Goal: Find specific page/section: Find specific page/section

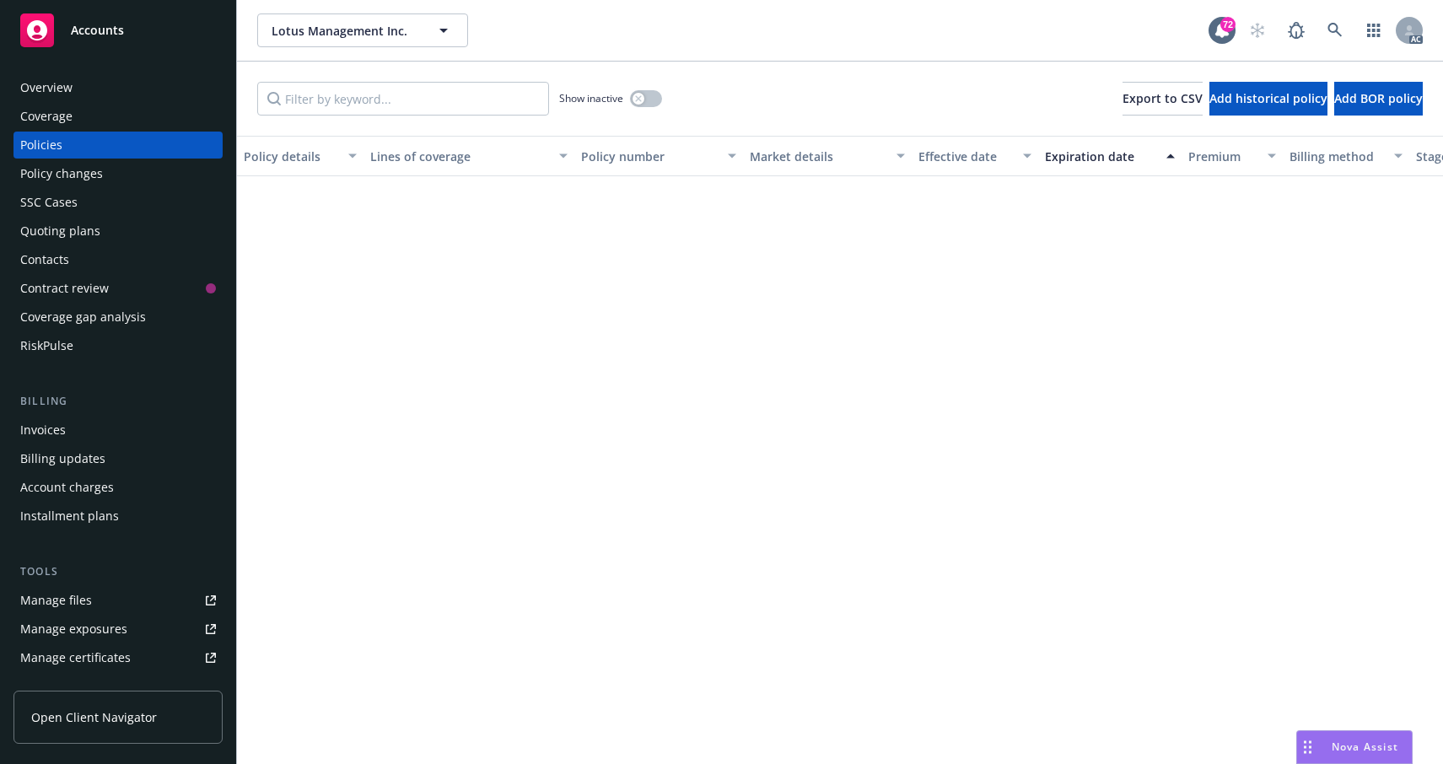
scroll to position [1058, 0]
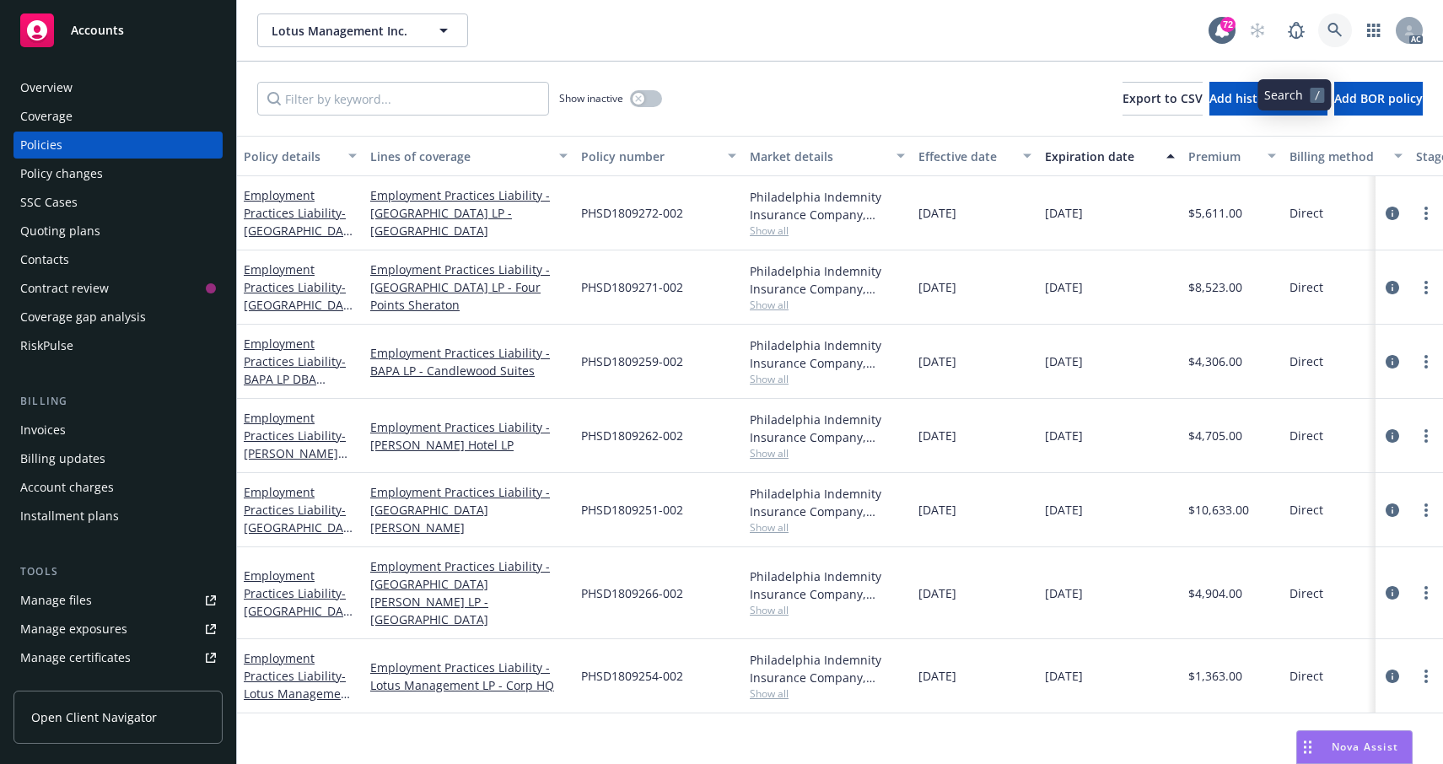
click at [1327, 38] on icon at bounding box center [1334, 30] width 15 height 15
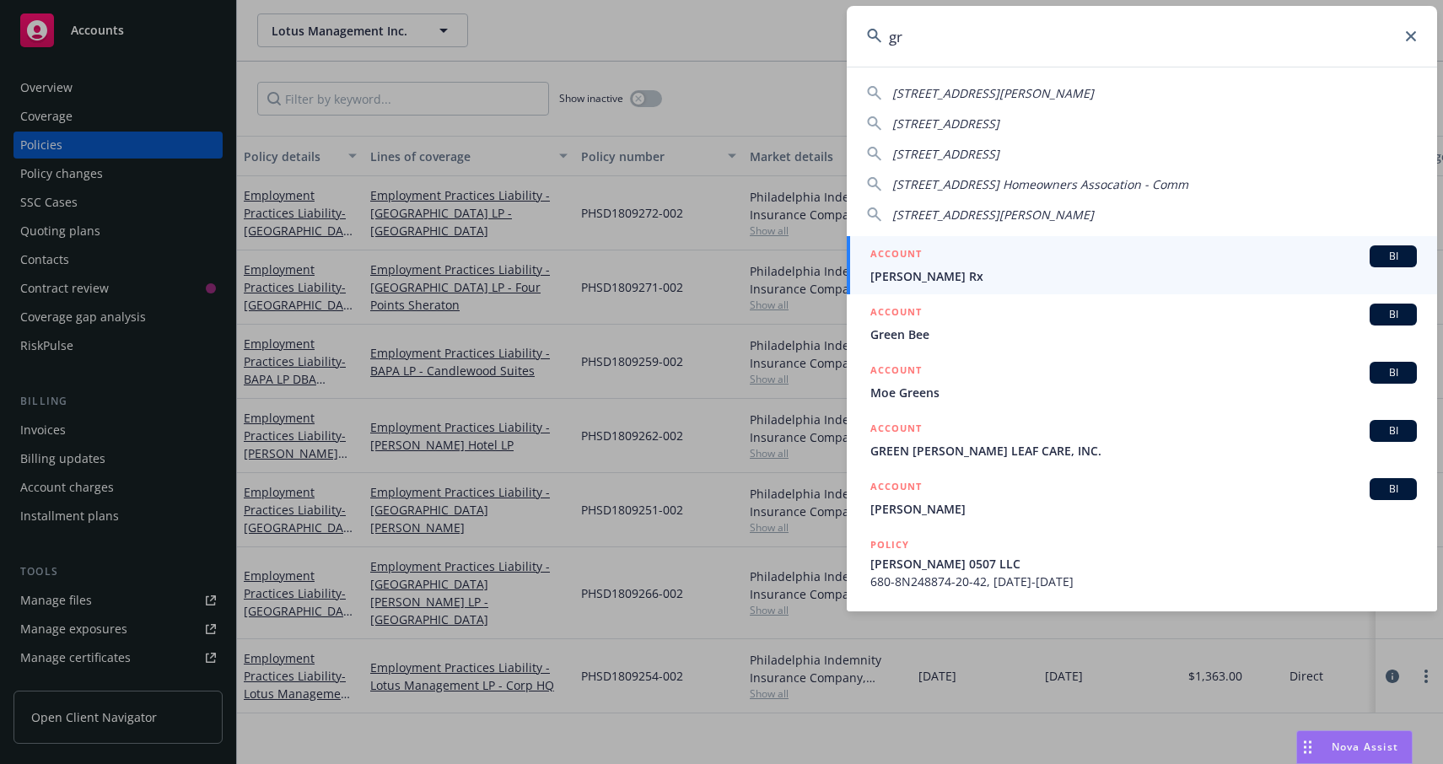
type input "g"
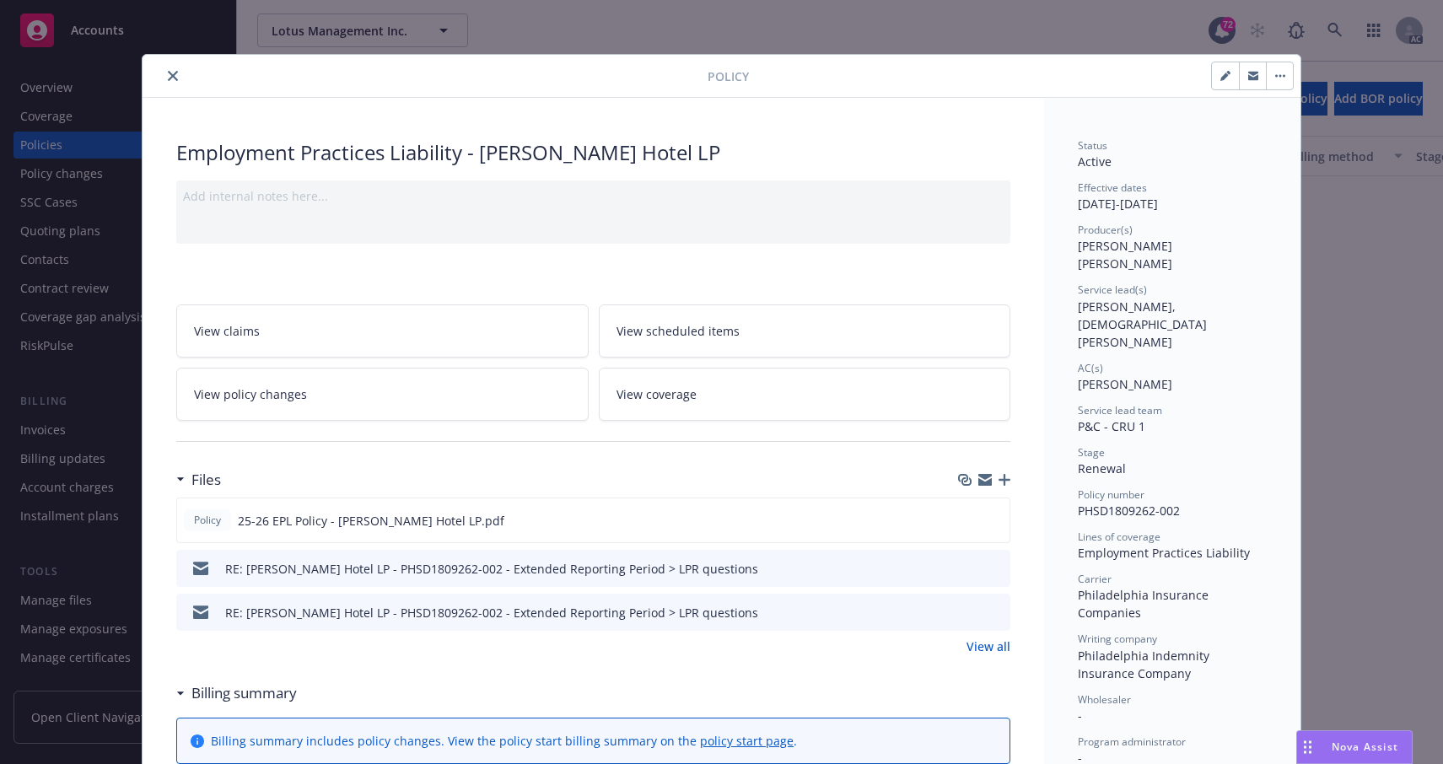
scroll to position [51, 0]
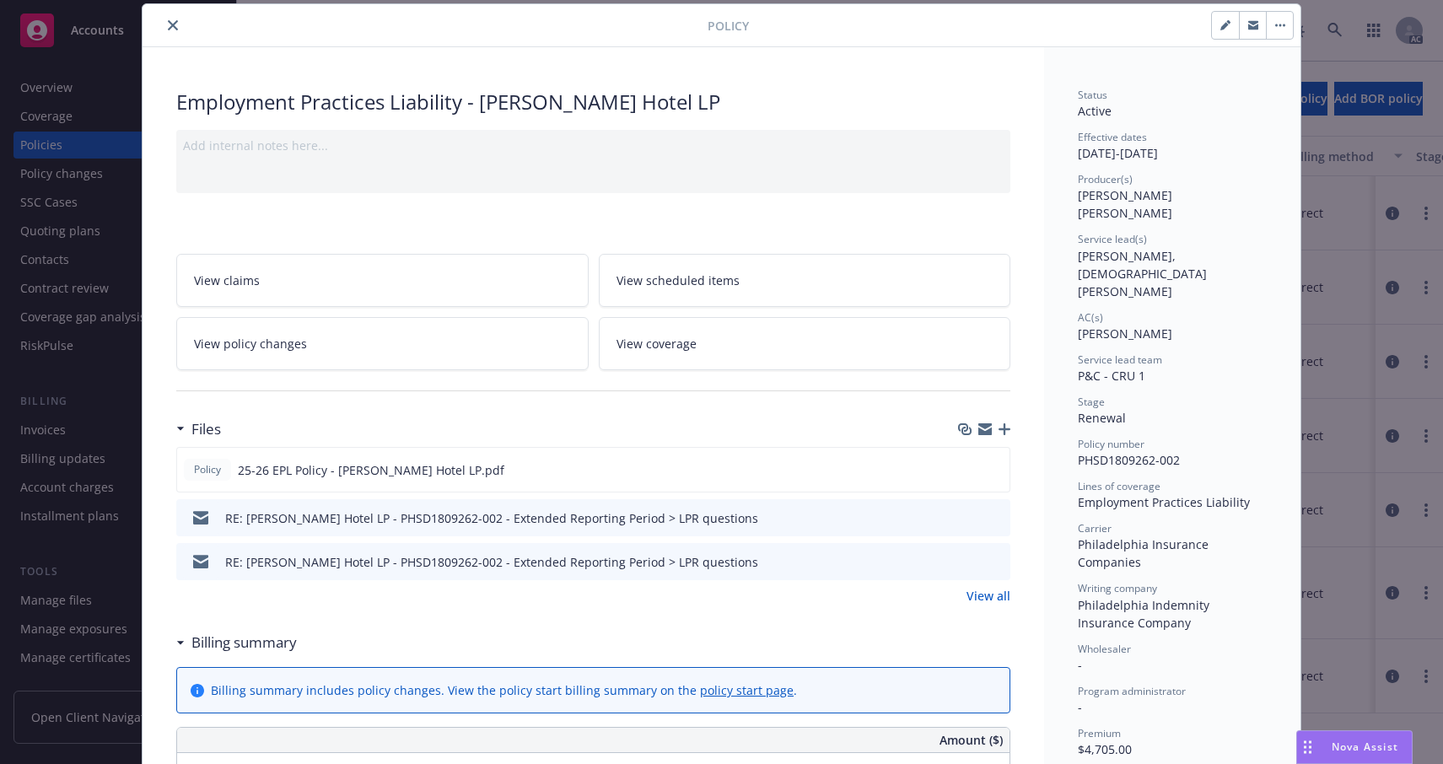
click at [178, 30] on icon "close" at bounding box center [173, 25] width 10 height 10
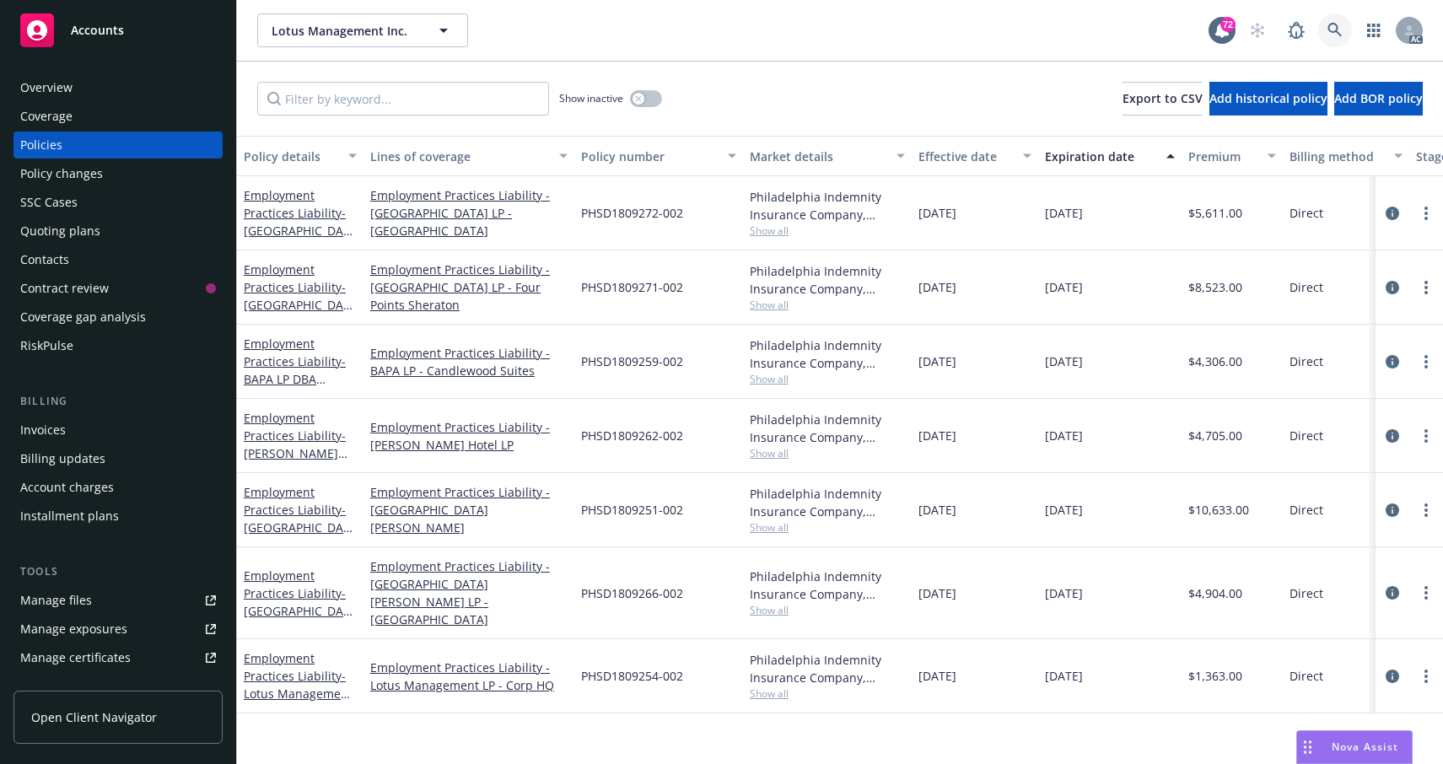
click at [1318, 47] on link at bounding box center [1335, 30] width 34 height 34
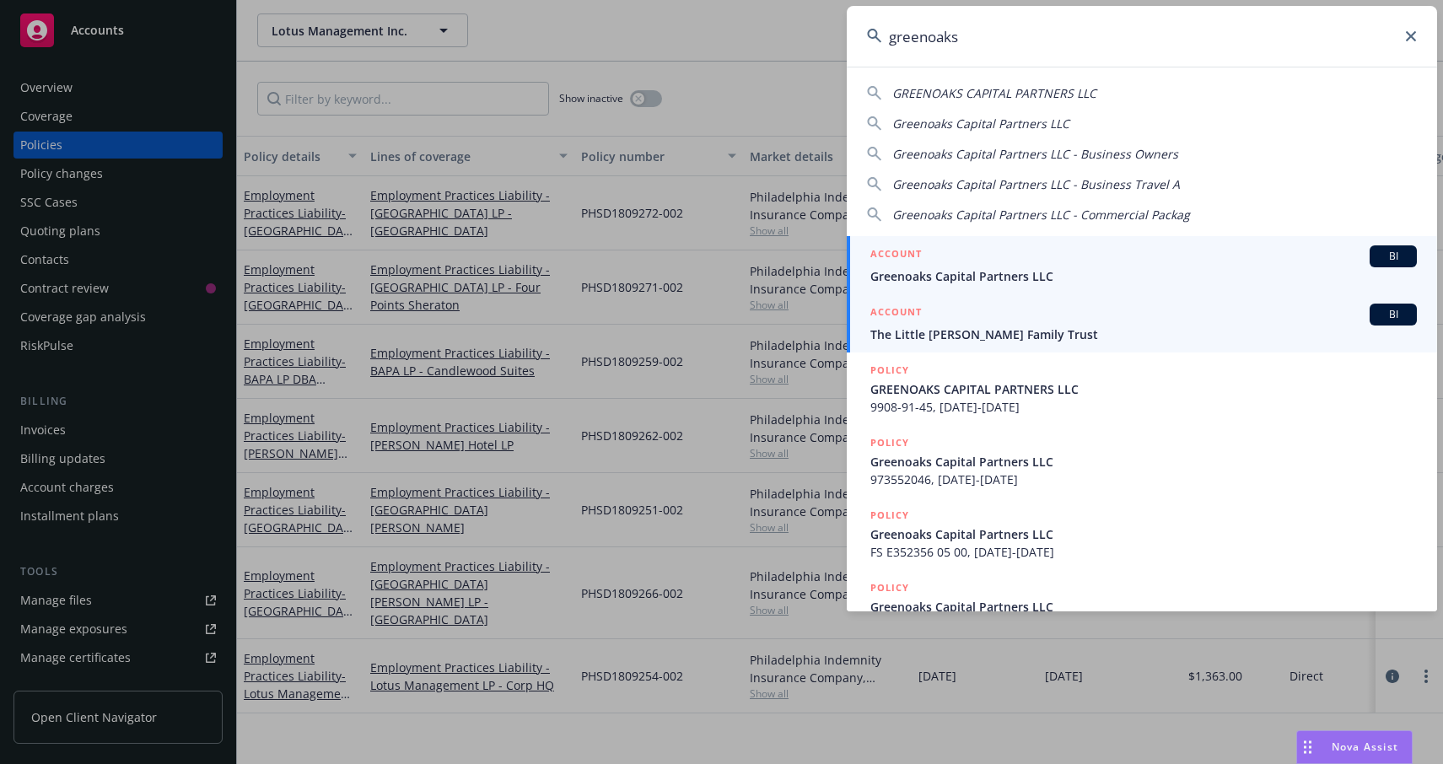
type input "greenoaks"
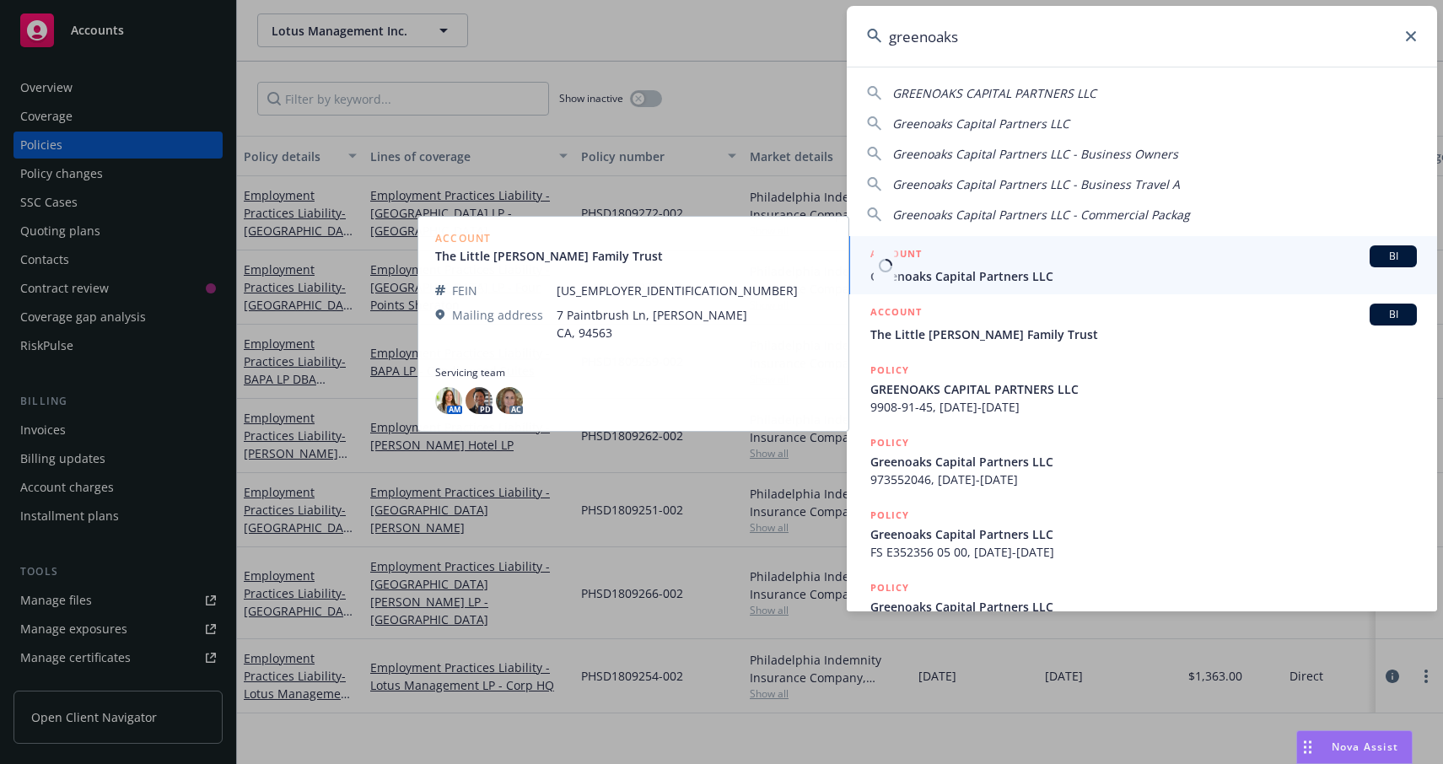
click at [1057, 286] on link "ACCOUNT BI Greenoaks Capital Partners LLC" at bounding box center [1142, 265] width 590 height 58
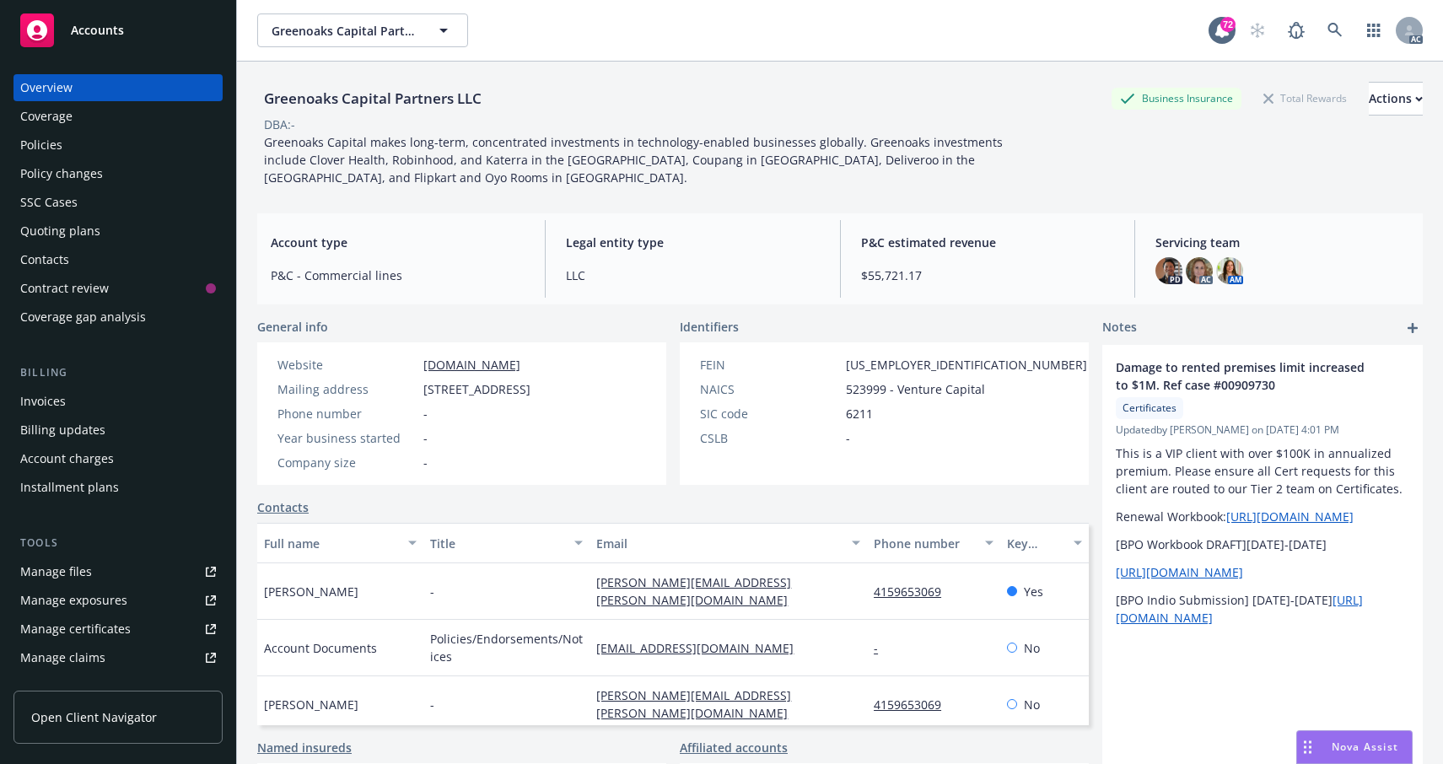
click at [78, 216] on div "SSC Cases" at bounding box center [48, 202] width 57 height 27
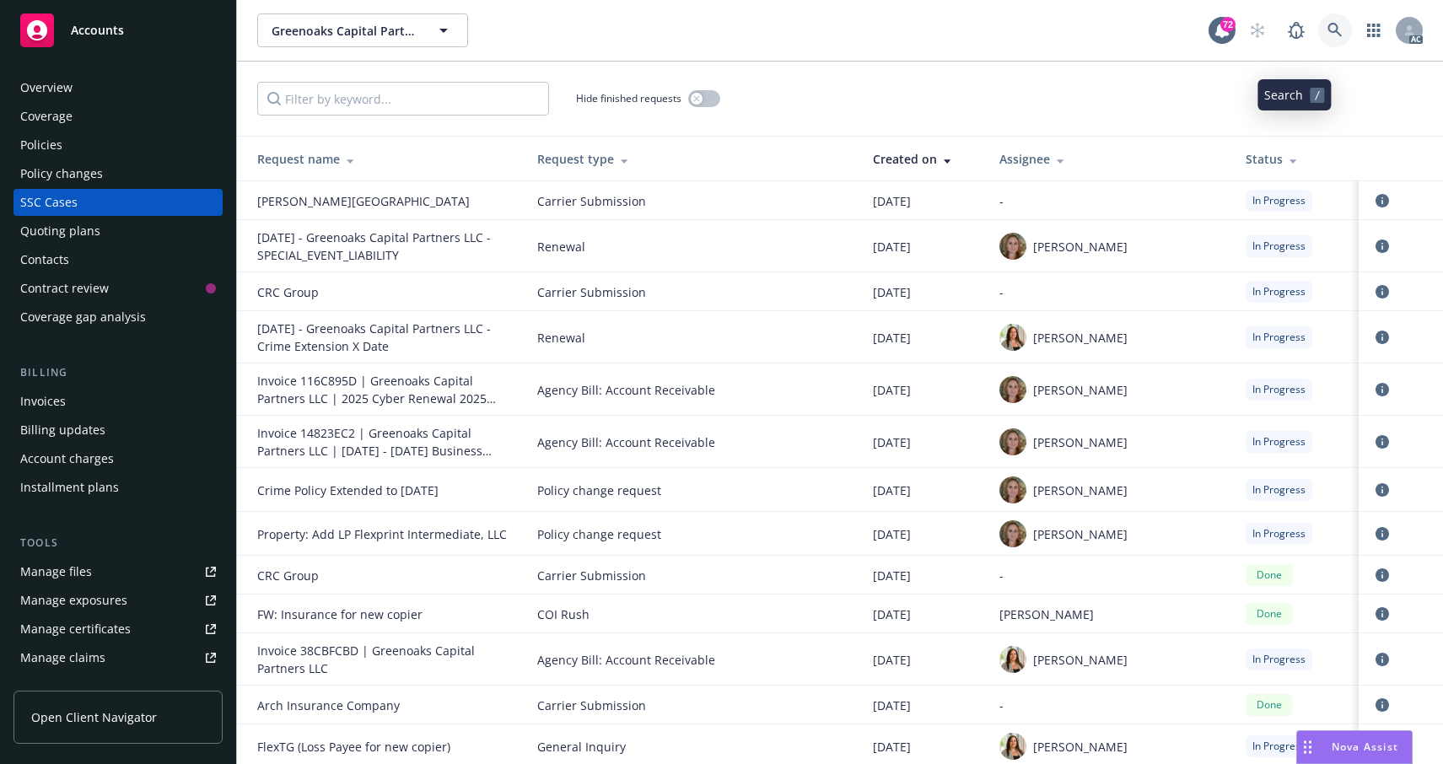
click at [1327, 37] on icon at bounding box center [1334, 30] width 14 height 14
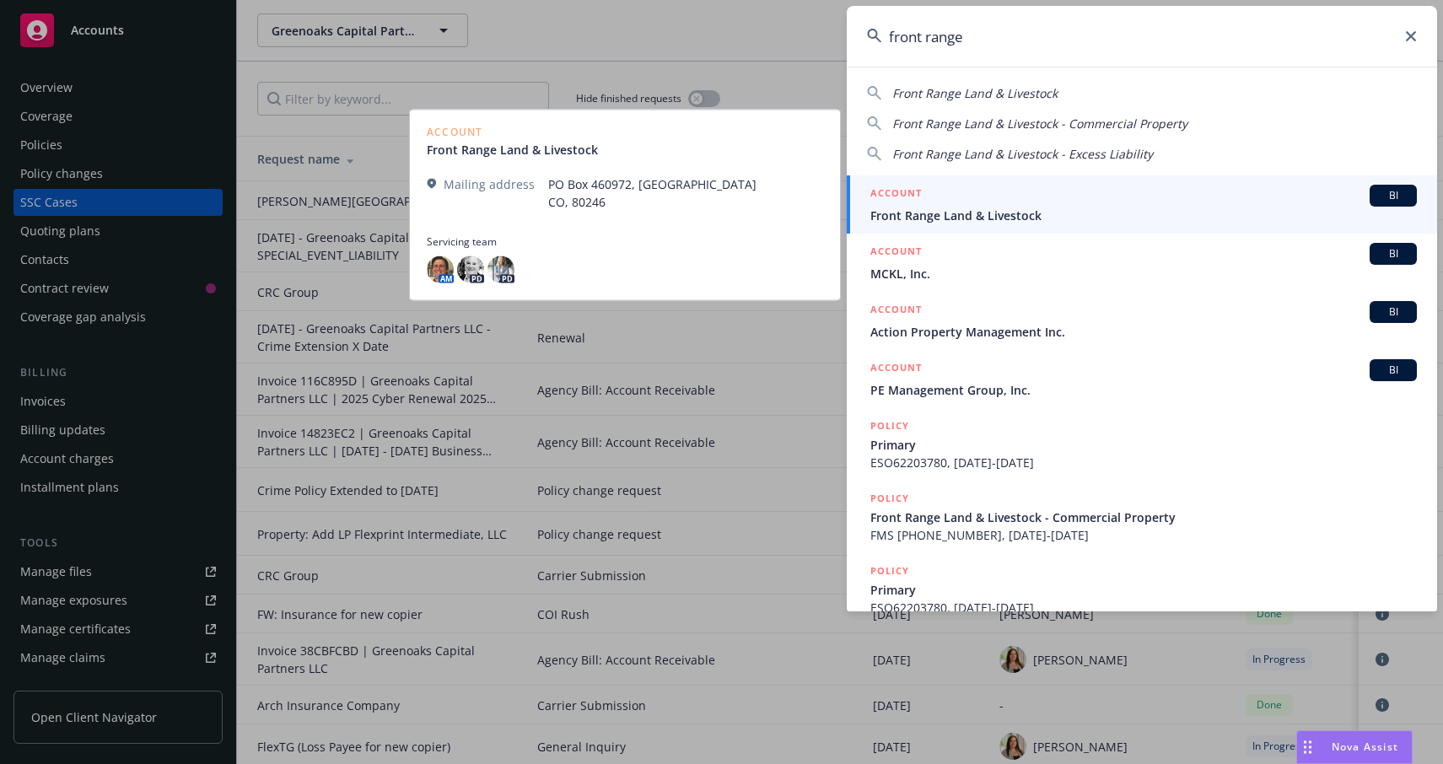
type input "front range"
click at [1133, 226] on link "ACCOUNT BI Front Range Land & Livestock" at bounding box center [1142, 204] width 590 height 58
